Goal: Book appointment/travel/reservation

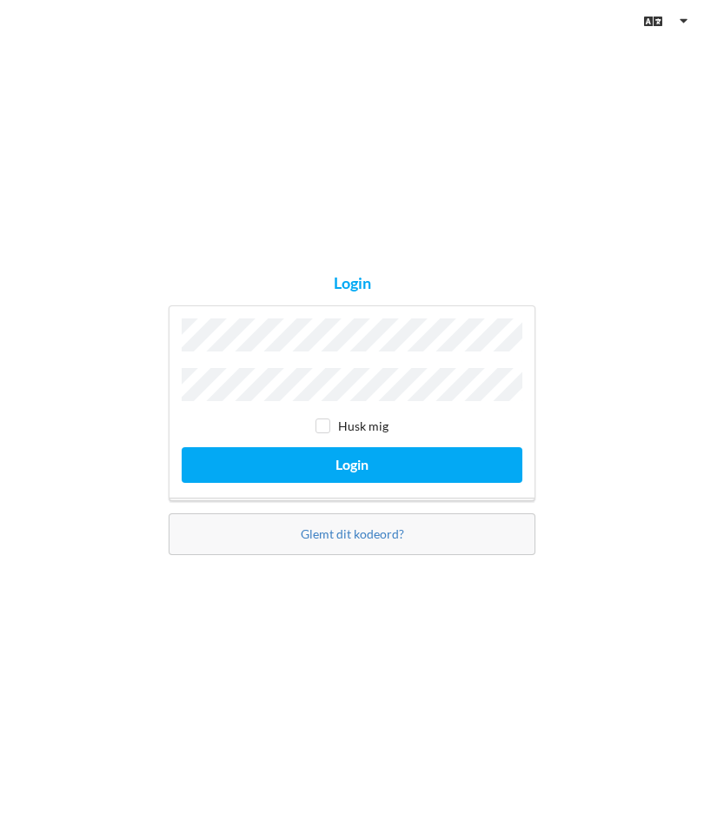
click at [329, 423] on input "checkbox" at bounding box center [323, 425] width 15 height 15
checkbox input "true"
click at [352, 461] on button "Login" at bounding box center [352, 462] width 341 height 36
click at [358, 458] on button "Login" at bounding box center [352, 462] width 341 height 36
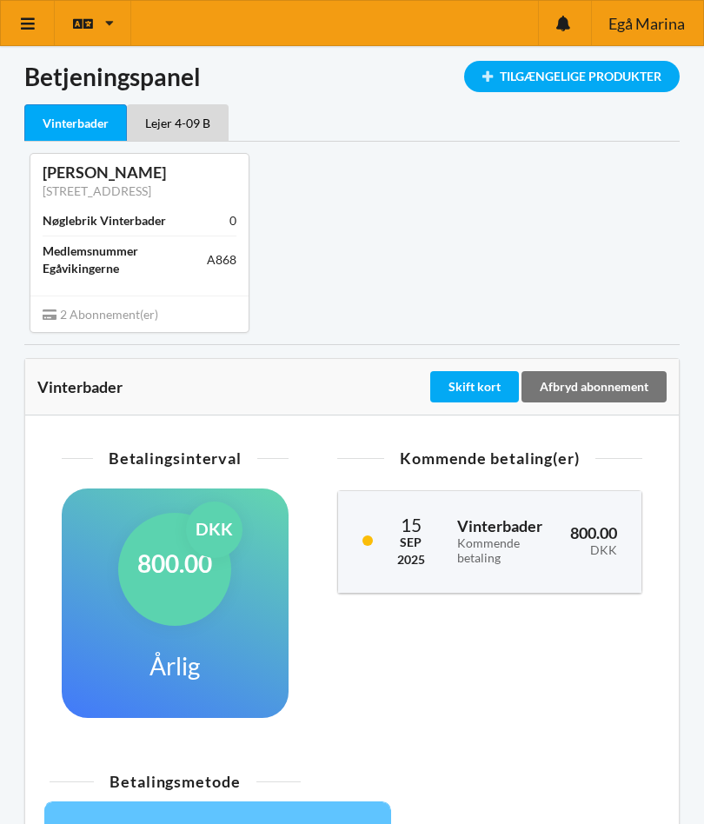
click at [32, 26] on icon at bounding box center [28, 24] width 18 height 16
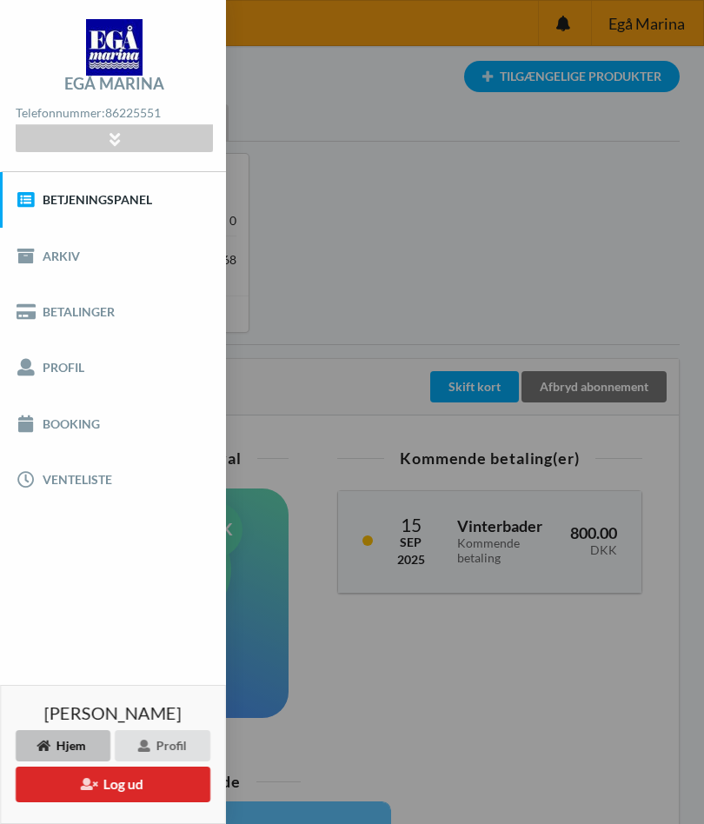
click at [80, 411] on link "Booking" at bounding box center [113, 424] width 226 height 56
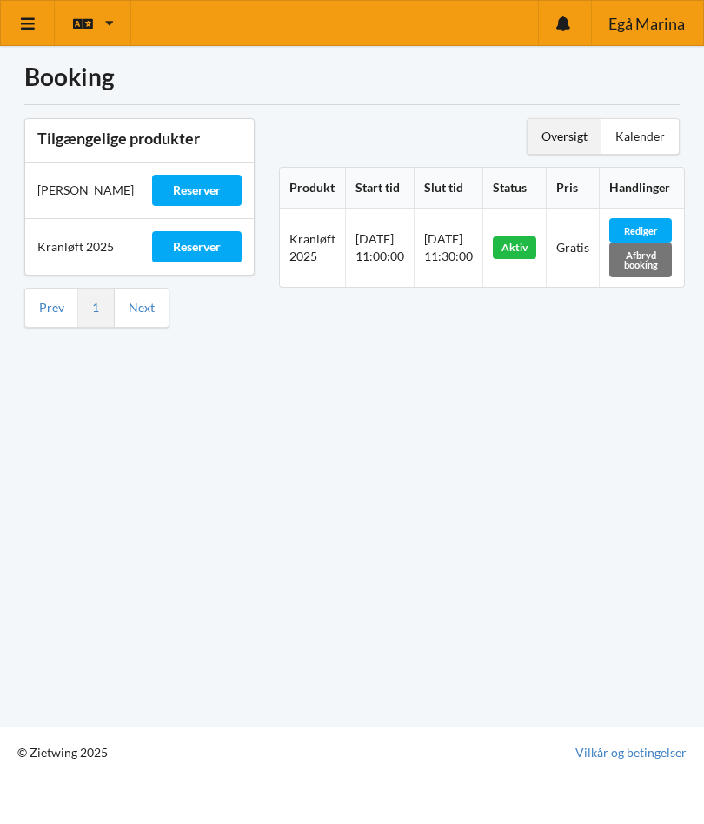
click at [565, 131] on div "Oversigt" at bounding box center [565, 136] width 74 height 35
click at [655, 130] on div "Kalender" at bounding box center [640, 136] width 77 height 35
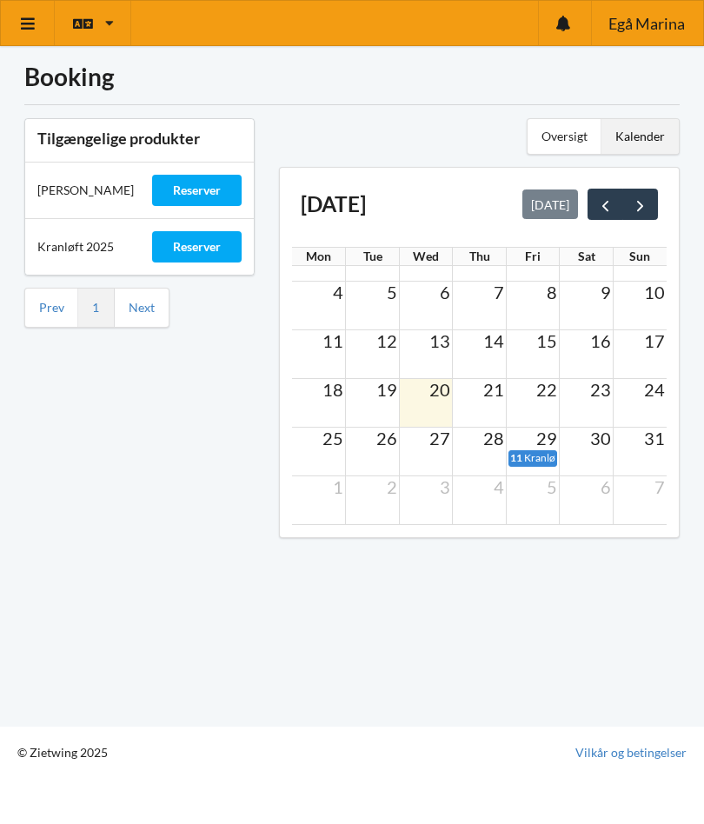
scroll to position [34, 0]
click at [648, 210] on span "next" at bounding box center [640, 206] width 18 height 18
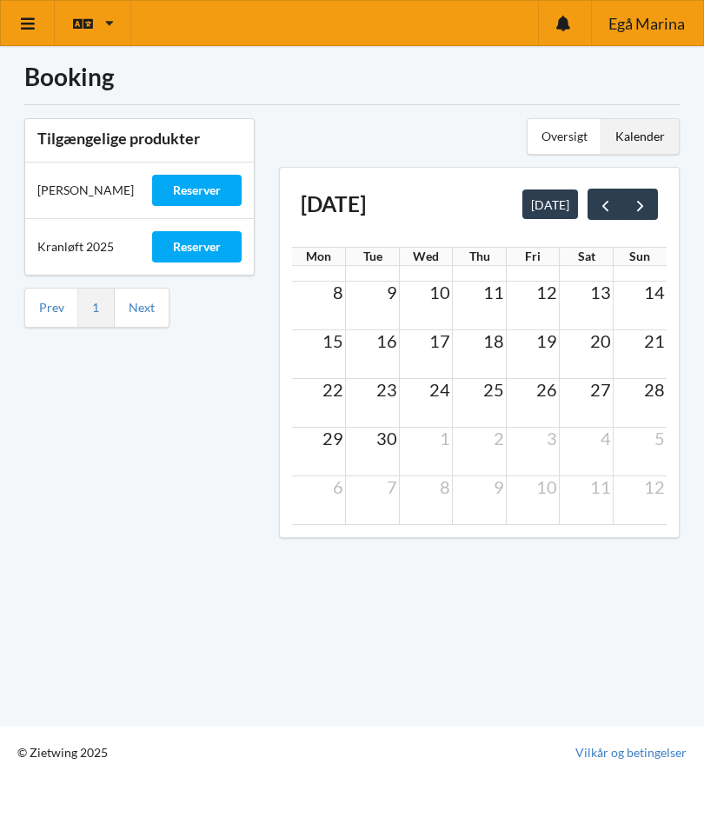
scroll to position [0, 0]
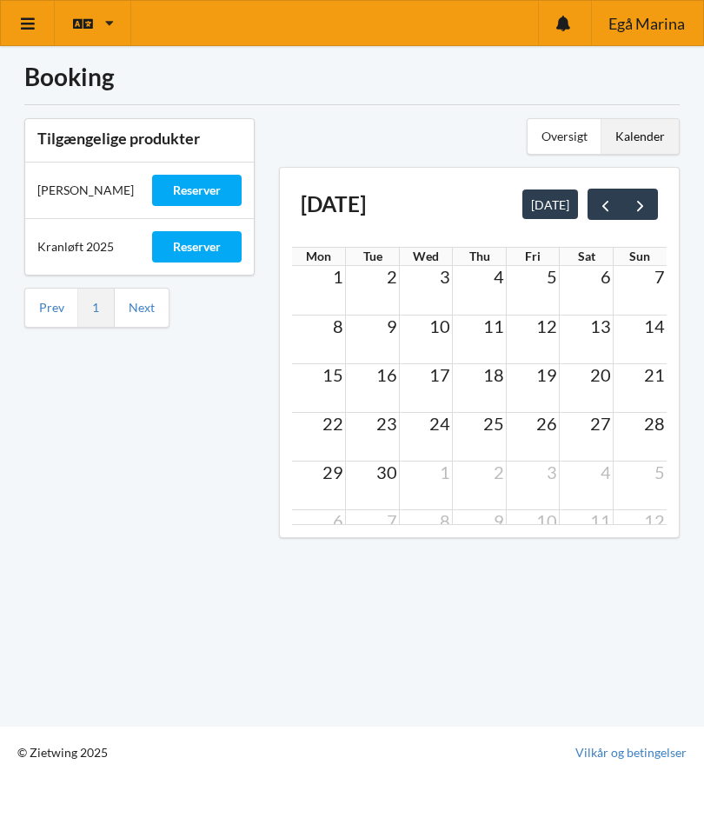
click at [627, 616] on div "Booking Tilgængelige produkter Sauna Gus Reserver Kranløft 2025 Reserver Prev 1…" at bounding box center [352, 363] width 704 height 727
click at [212, 257] on div "Reserver" at bounding box center [197, 246] width 90 height 31
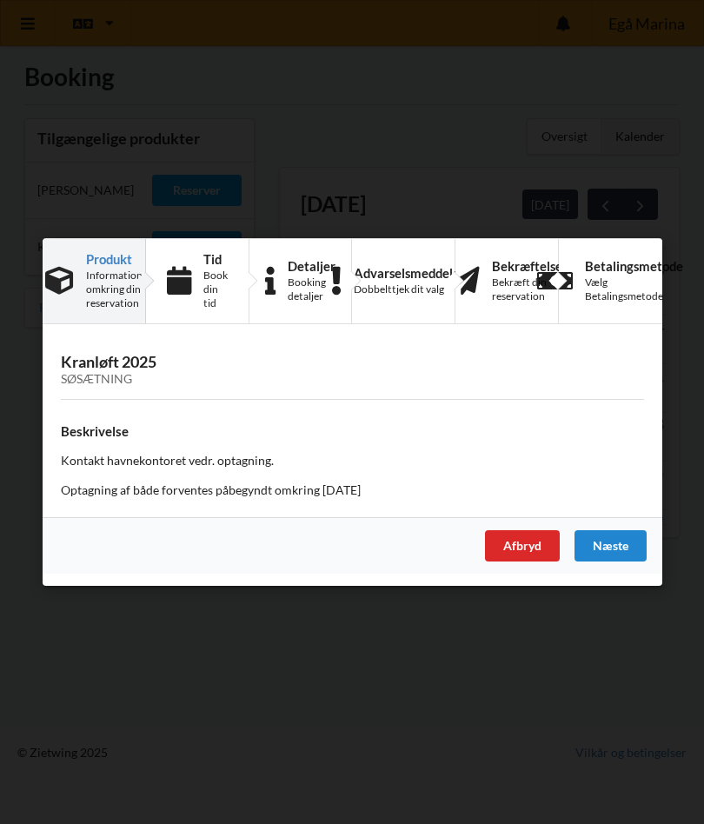
click at [572, 659] on div "Er du sikker på du vil logge ud? Nej Ja Vilkår og betingelser Brugerbetingelser…" at bounding box center [352, 412] width 704 height 824
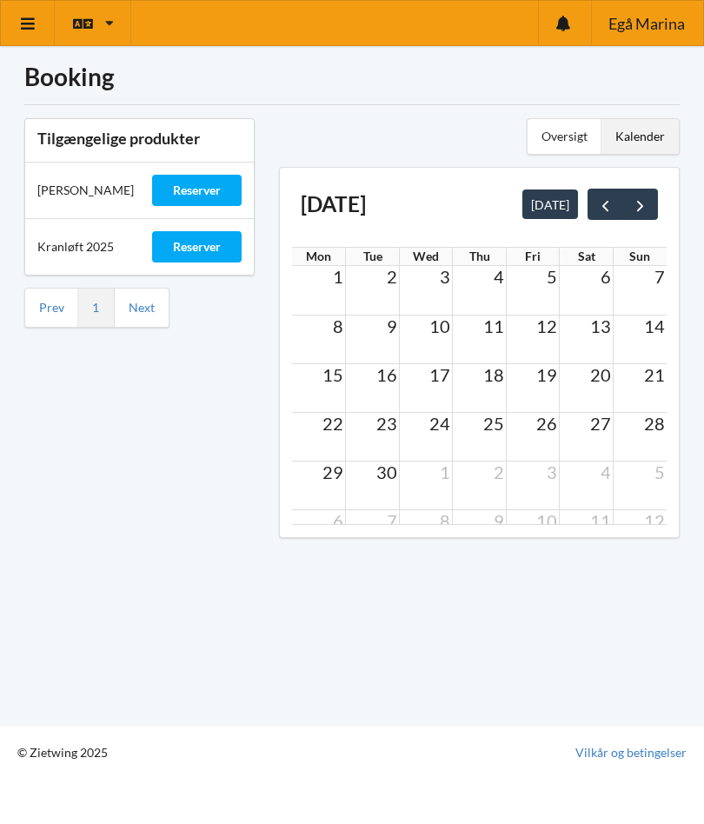
click at [562, 639] on div "Booking Tilgængelige produkter Sauna Gus Reserver Kranløft 2025 Reserver Prev 1…" at bounding box center [352, 363] width 704 height 727
click at [26, 29] on icon at bounding box center [28, 24] width 18 height 16
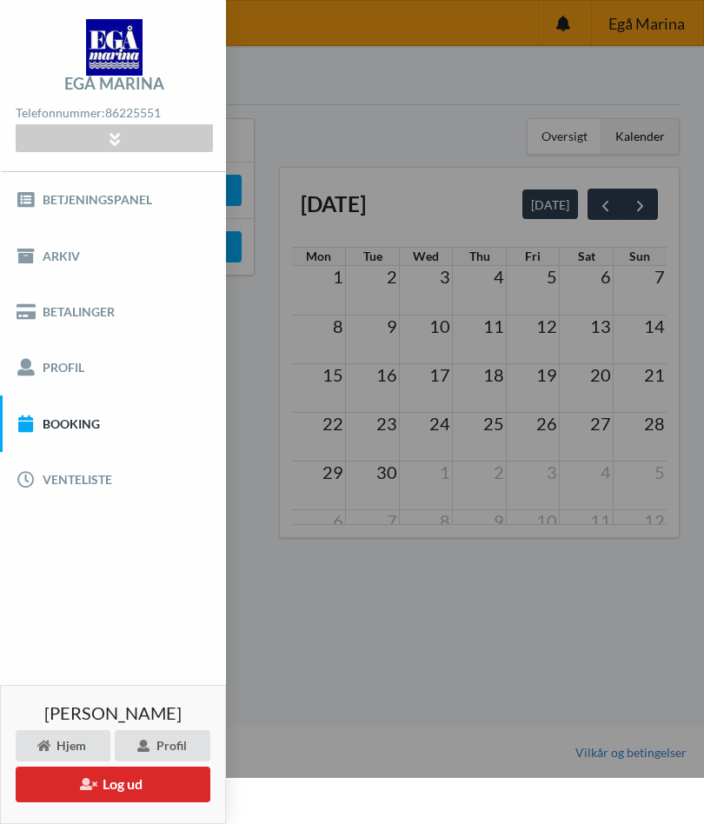
click at [151, 784] on button "Log ud" at bounding box center [113, 785] width 195 height 36
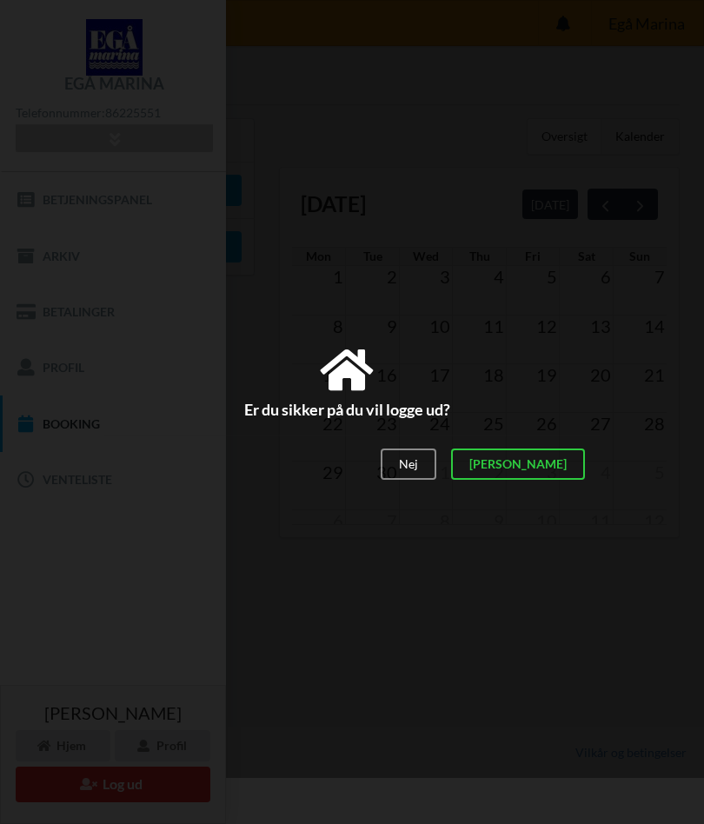
click at [564, 463] on div "[PERSON_NAME]" at bounding box center [518, 465] width 134 height 31
